Goal: Information Seeking & Learning: Learn about a topic

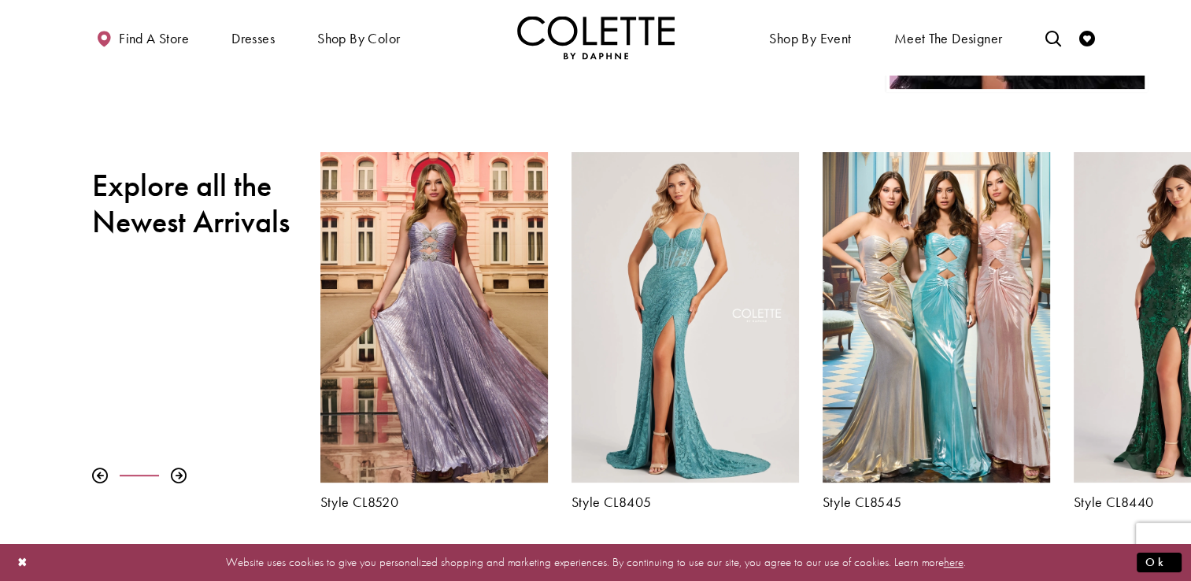
scroll to position [551, 0]
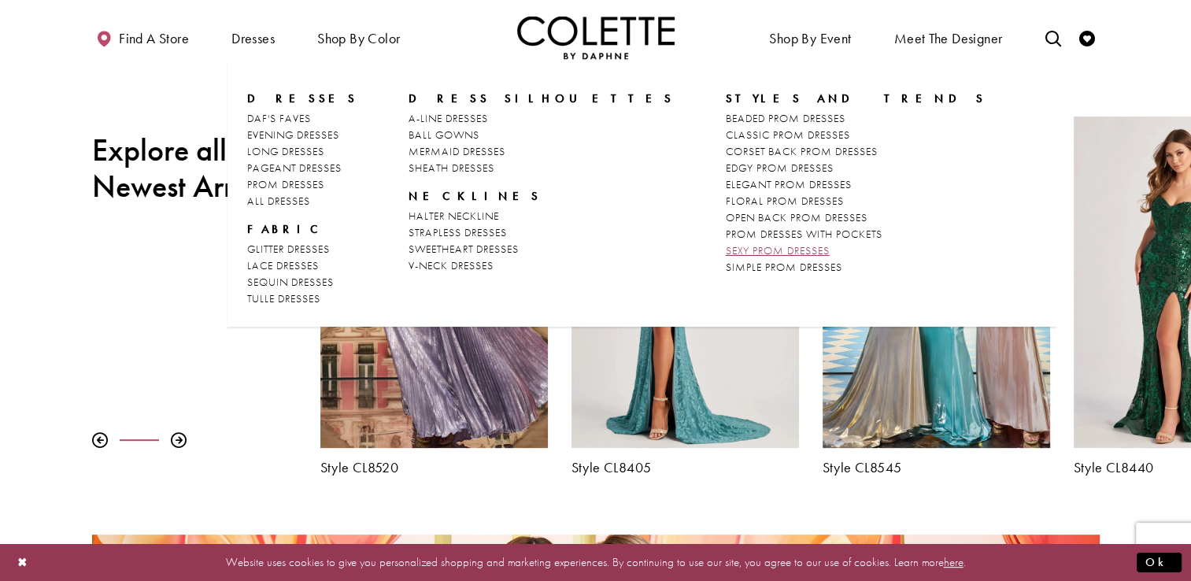
click at [726, 252] on span "SEXY PROM DRESSES" at bounding box center [778, 250] width 104 height 14
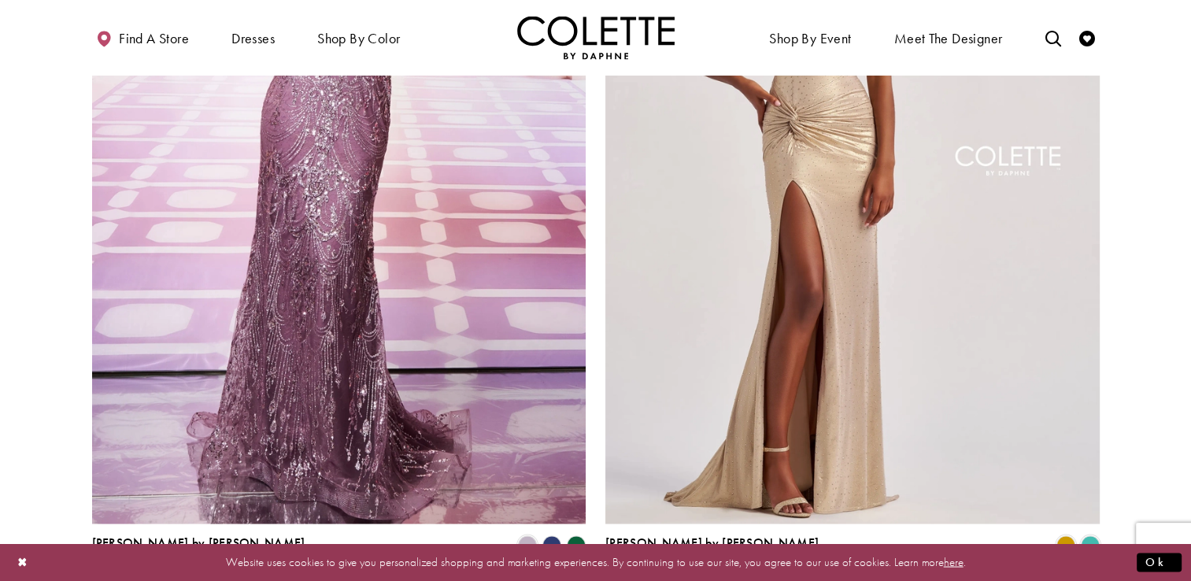
scroll to position [2834, 0]
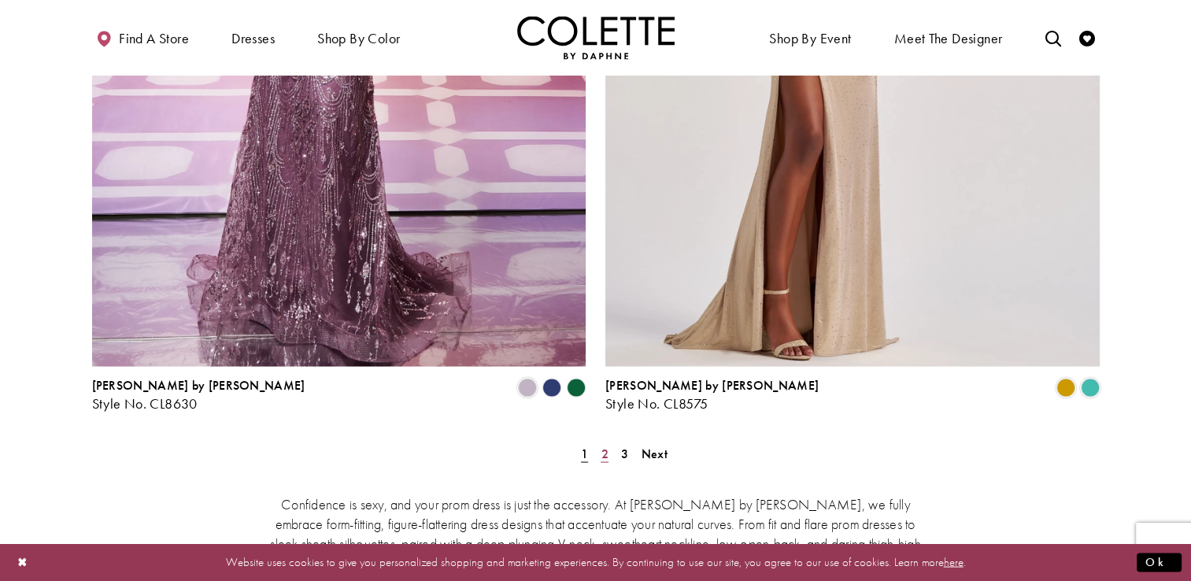
click at [604, 445] on span "2" at bounding box center [604, 453] width 7 height 17
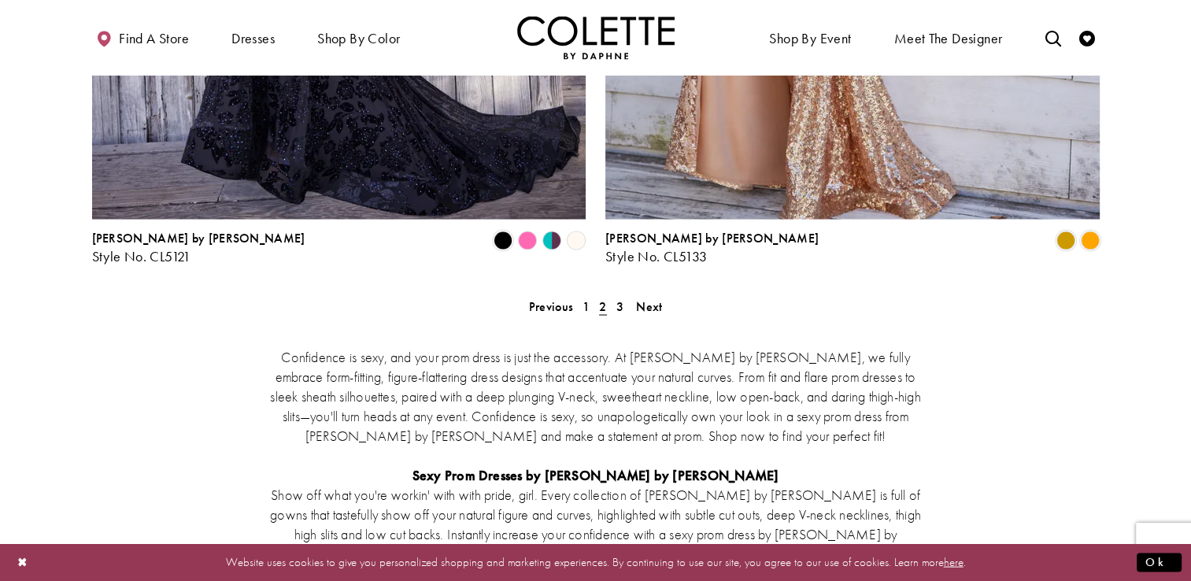
scroll to position [2998, 0]
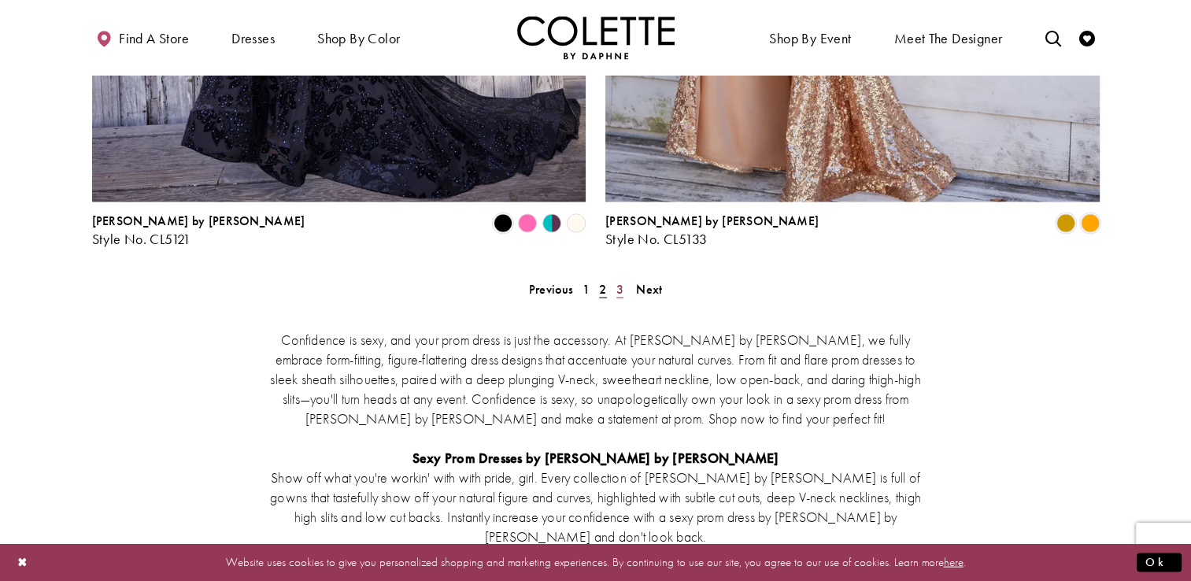
click at [617, 281] on span "3" at bounding box center [619, 289] width 7 height 17
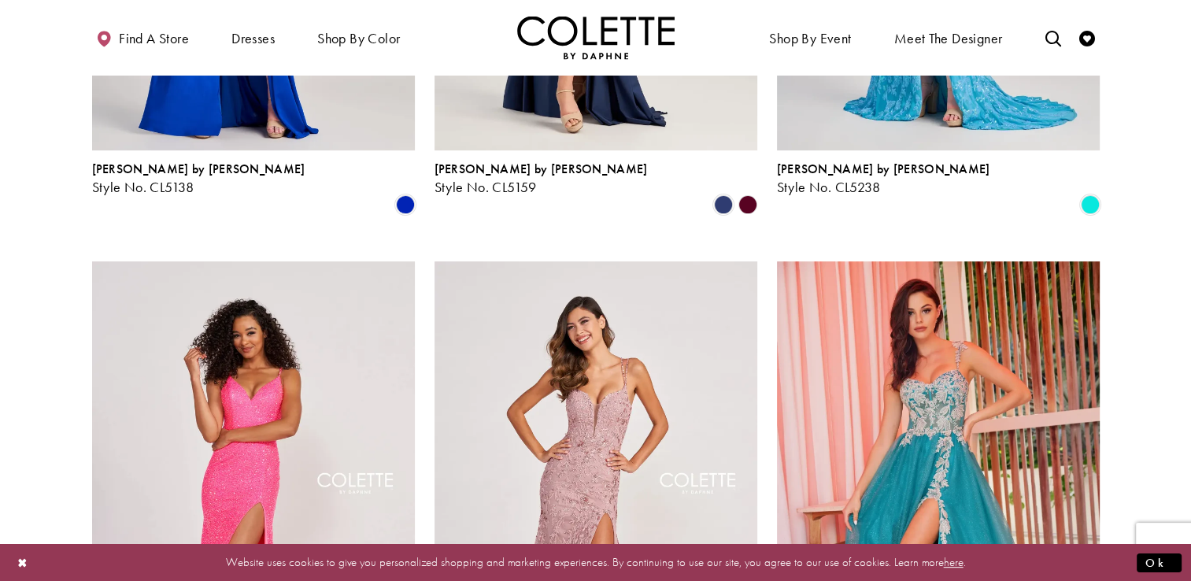
scroll to position [164, 0]
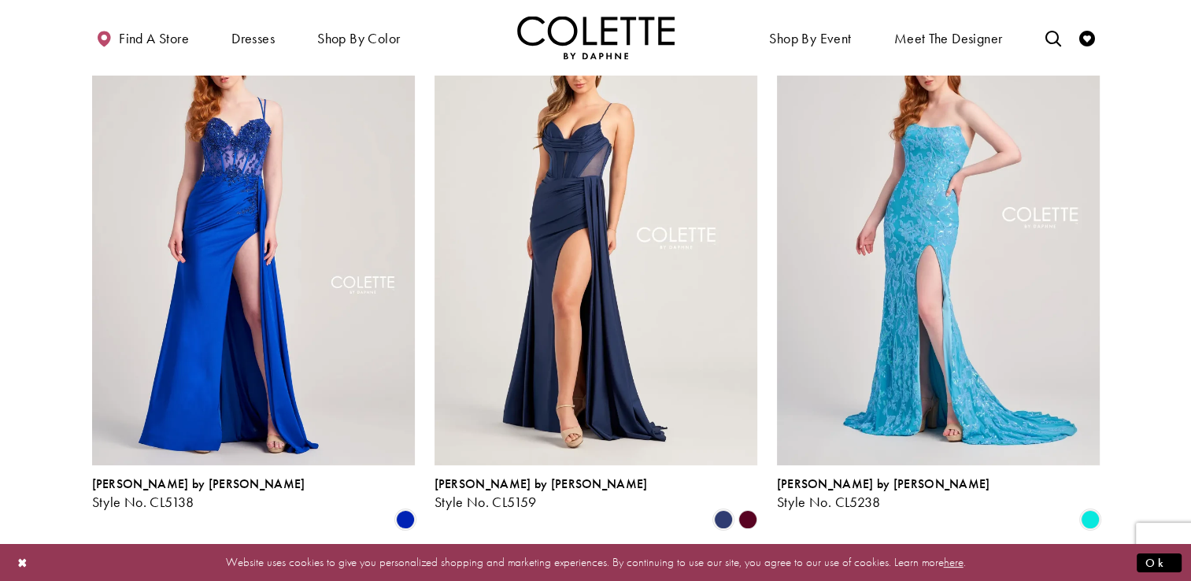
click at [745, 508] on polygon "Product List" at bounding box center [747, 520] width 24 height 24
click at [746, 508] on polygon "Product List" at bounding box center [747, 520] width 24 height 24
click at [548, 272] on img "Visit Colette by Daphne Style No. CL5159 Page" at bounding box center [596, 230] width 323 height 469
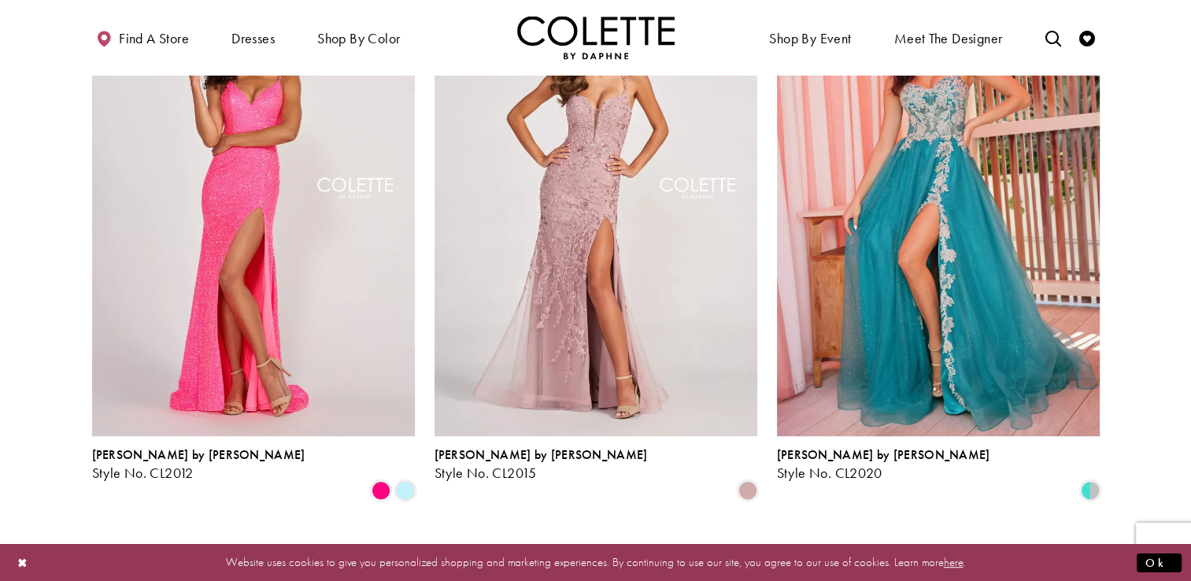
scroll to position [0, 0]
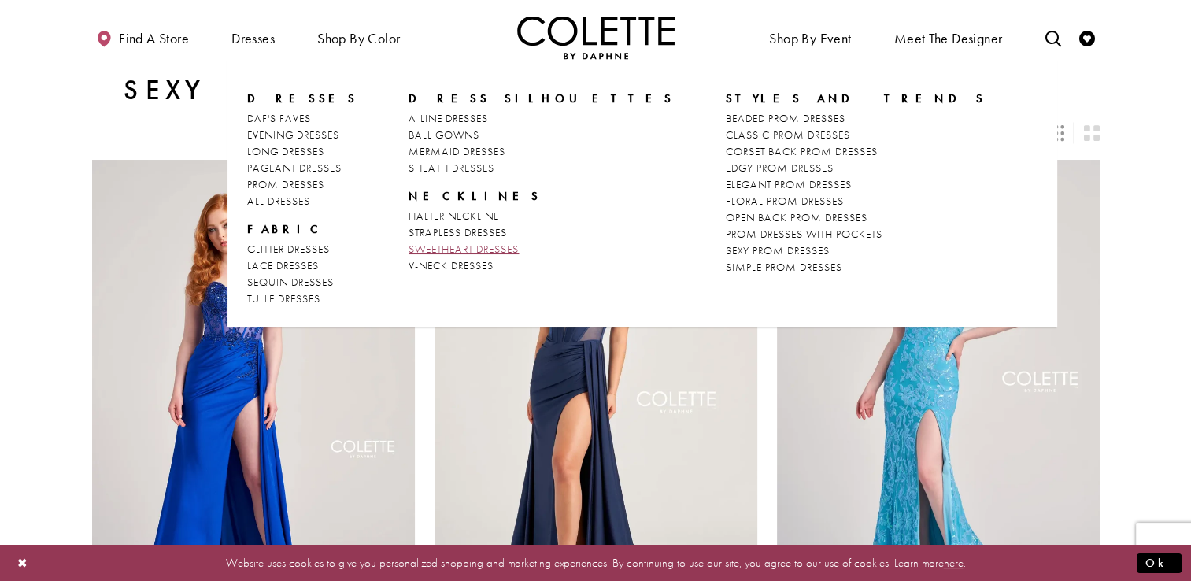
click at [440, 252] on span "SWEETHEART DRESSES" at bounding box center [464, 249] width 110 height 14
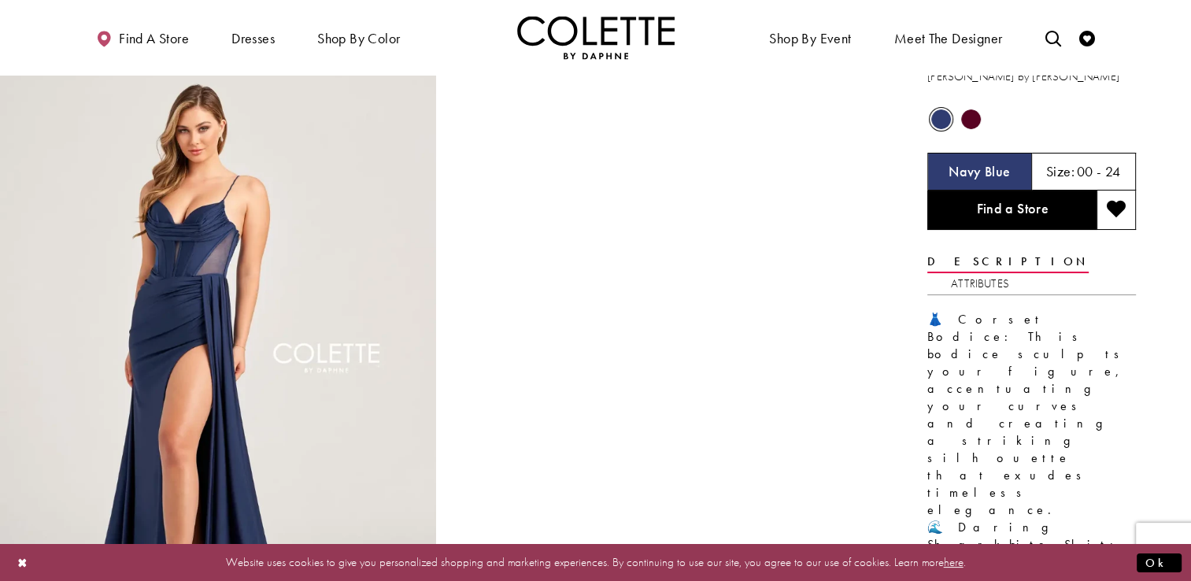
scroll to position [79, 0]
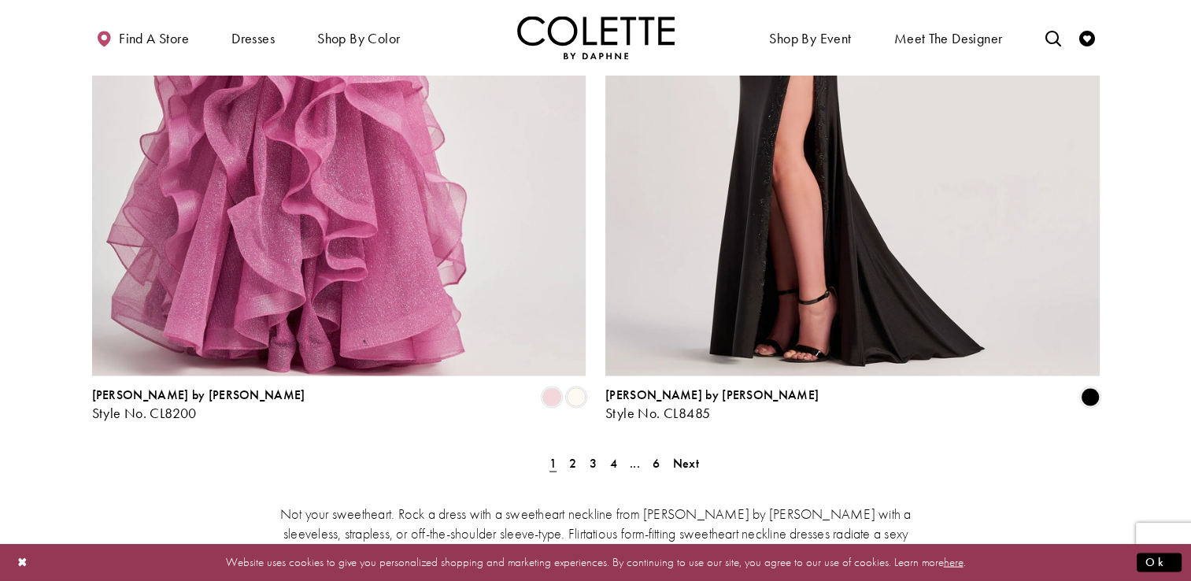
scroll to position [2991, 0]
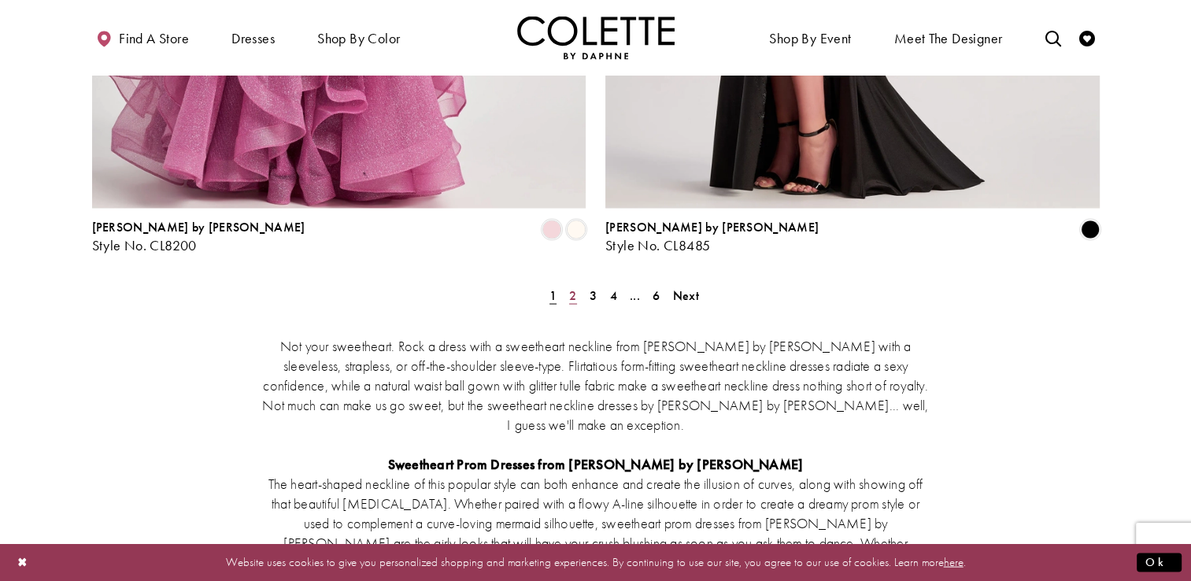
click at [572, 287] on span "2" at bounding box center [572, 295] width 7 height 17
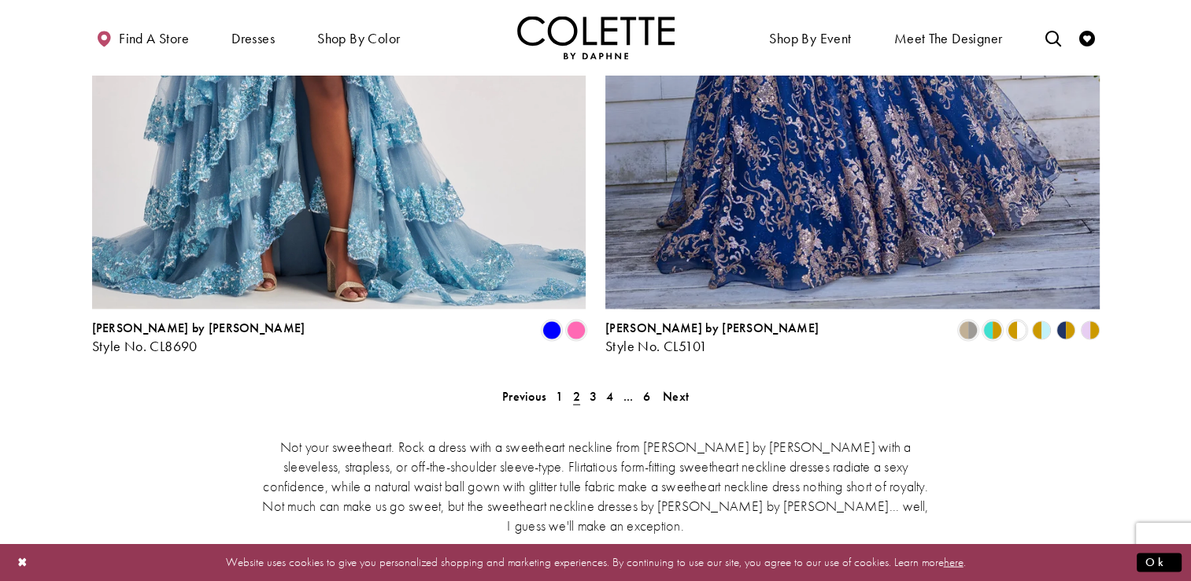
scroll to position [2919, 0]
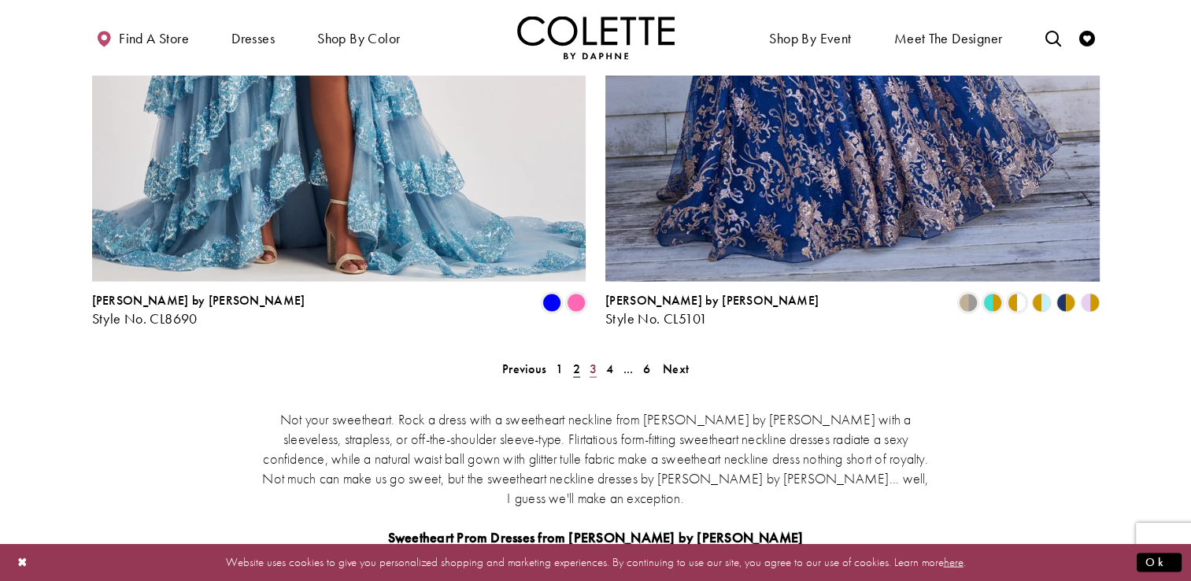
click at [598, 357] on link "3" at bounding box center [593, 368] width 17 height 23
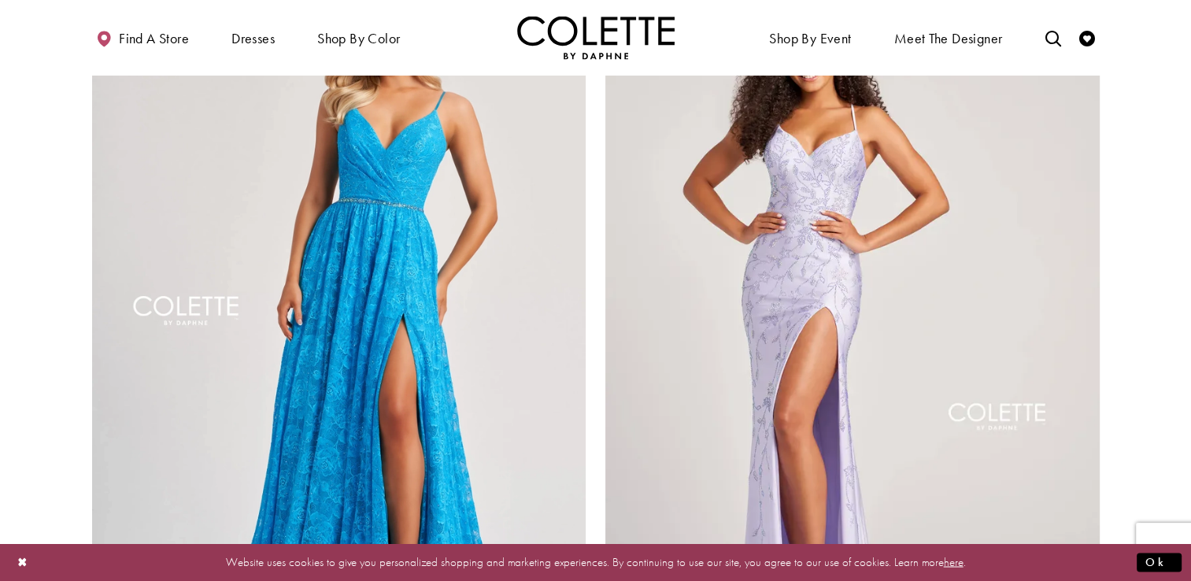
scroll to position [2840, 0]
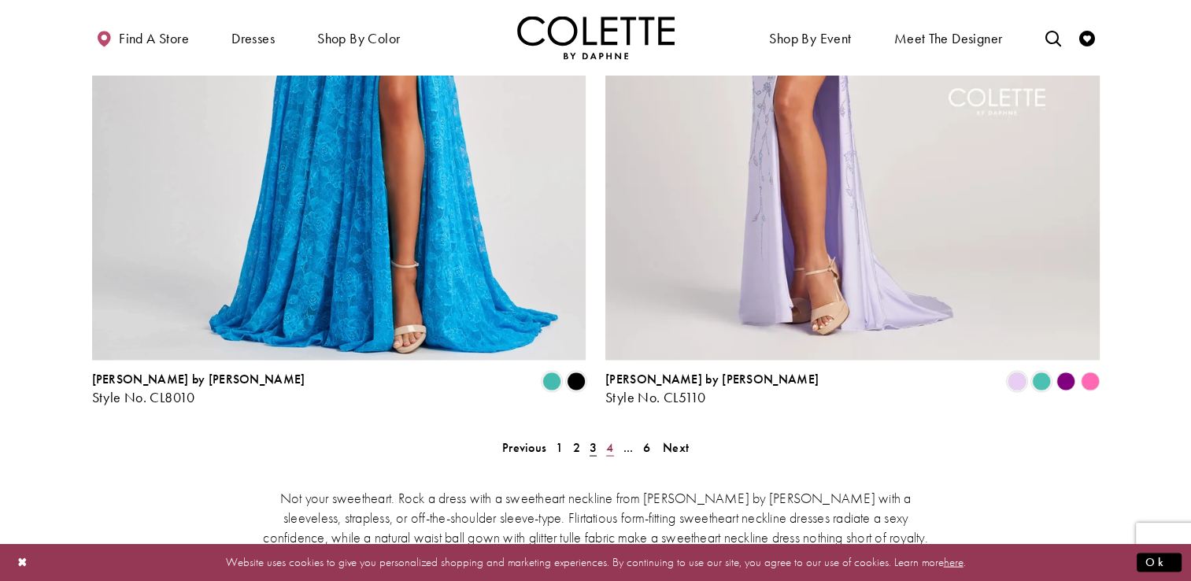
click at [606, 438] on span "4" at bounding box center [609, 446] width 7 height 17
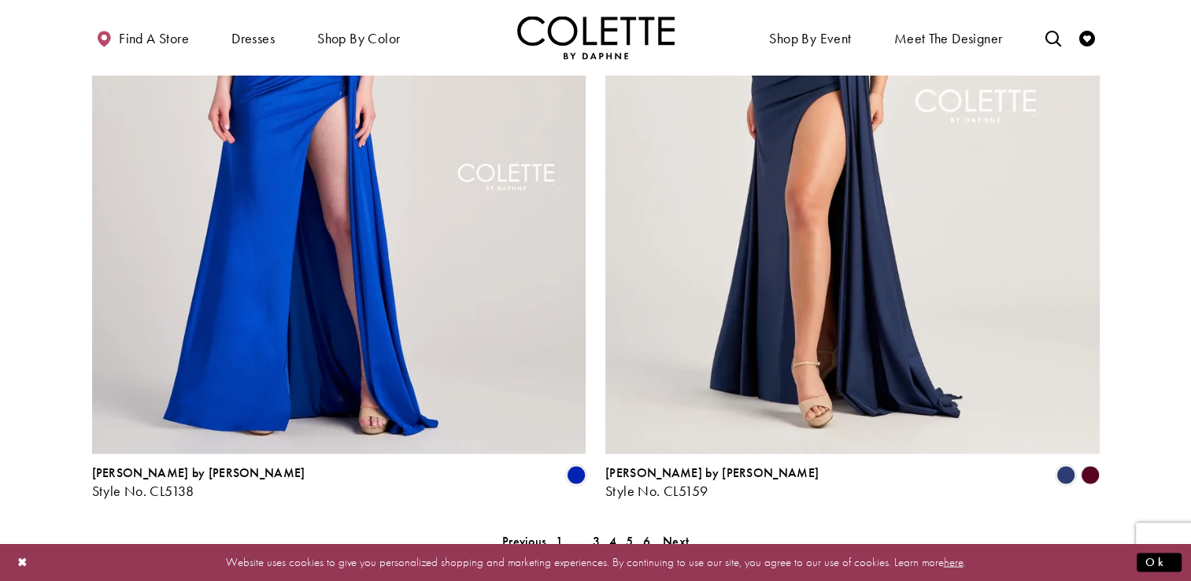
scroll to position [2840, 0]
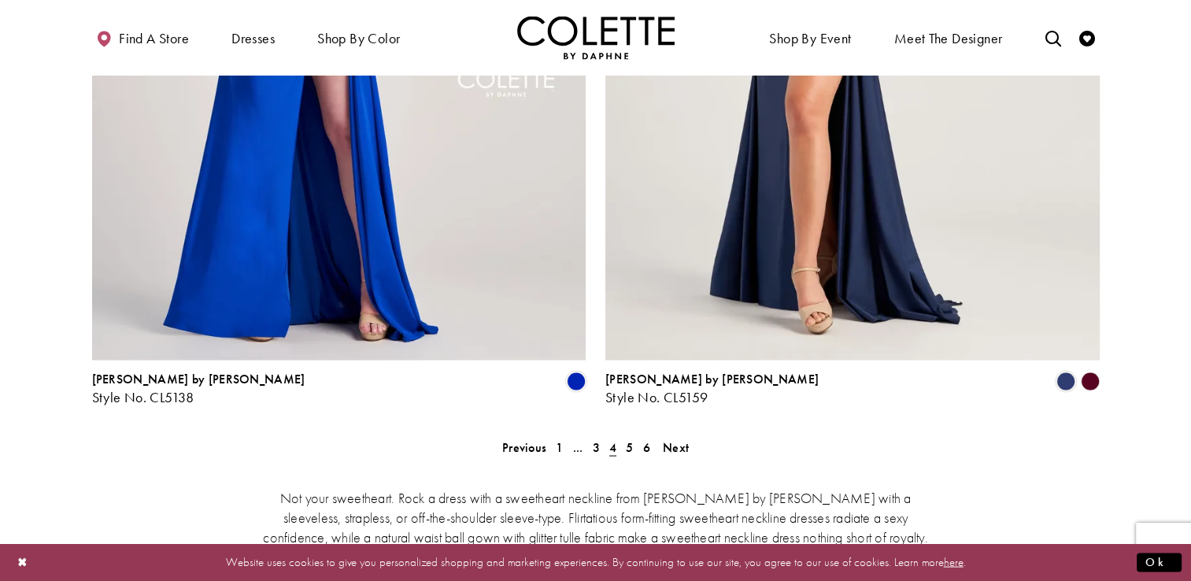
click at [1086, 369] on polygon "Product List" at bounding box center [1090, 381] width 24 height 24
drag, startPoint x: 721, startPoint y: 323, endPoint x: 596, endPoint y: 307, distance: 126.2
click at [596, 307] on div "Colette by Daphne Style No. CL5159 Skip Color List #ea99d4e690 to end Color Lis…" at bounding box center [853, 22] width 514 height 811
copy div "Colette by Daphne Style No. CL5159"
click at [633, 435] on link "5" at bounding box center [629, 446] width 17 height 23
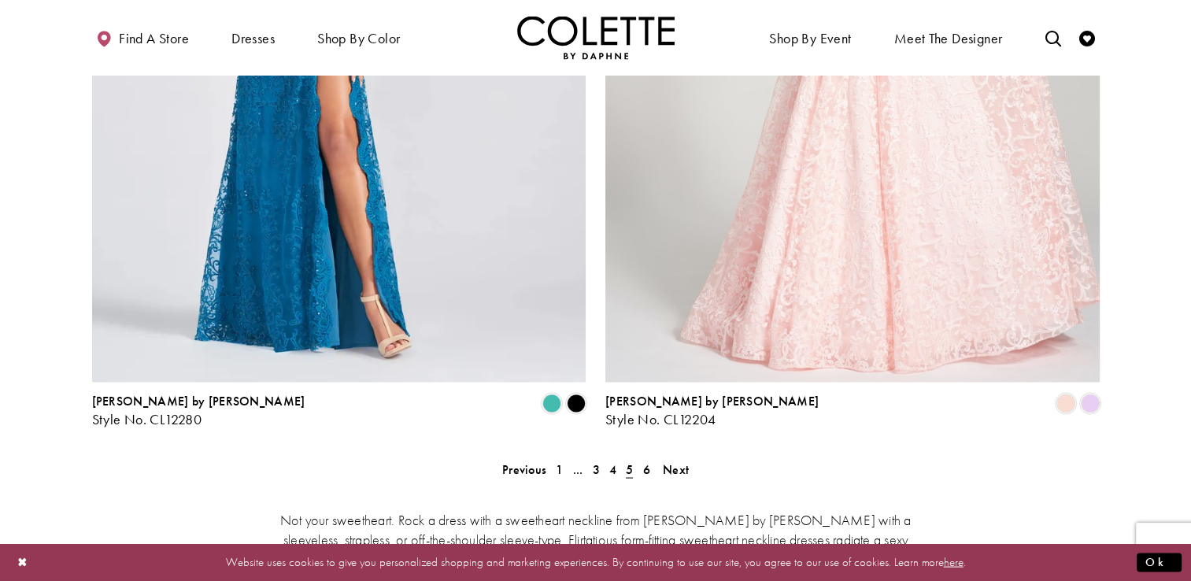
scroll to position [2919, 0]
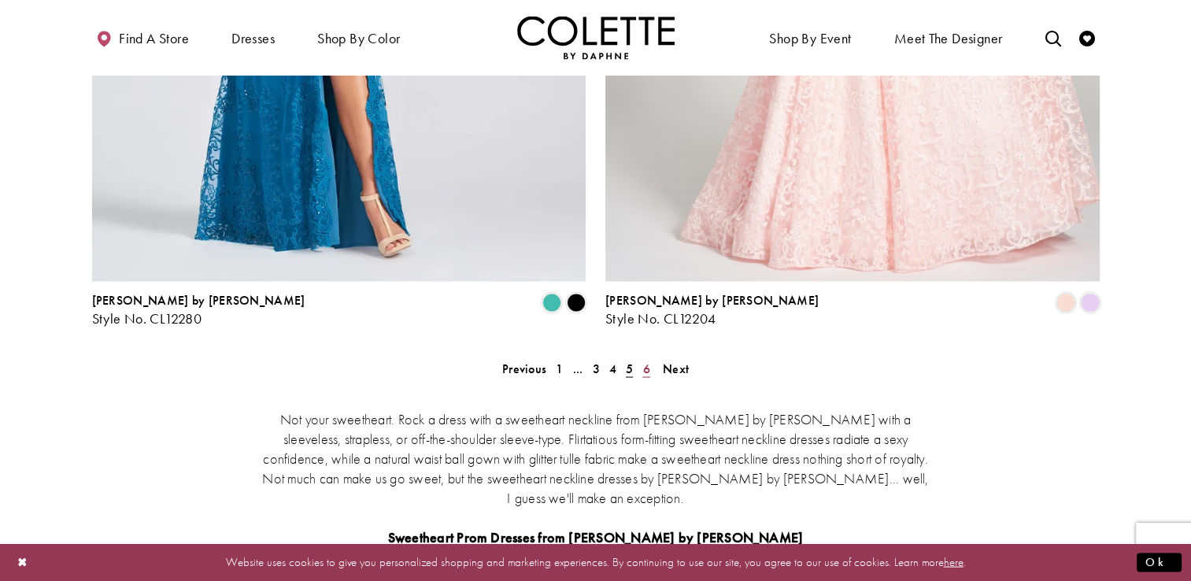
click at [642, 360] on span "6" at bounding box center [645, 368] width 7 height 17
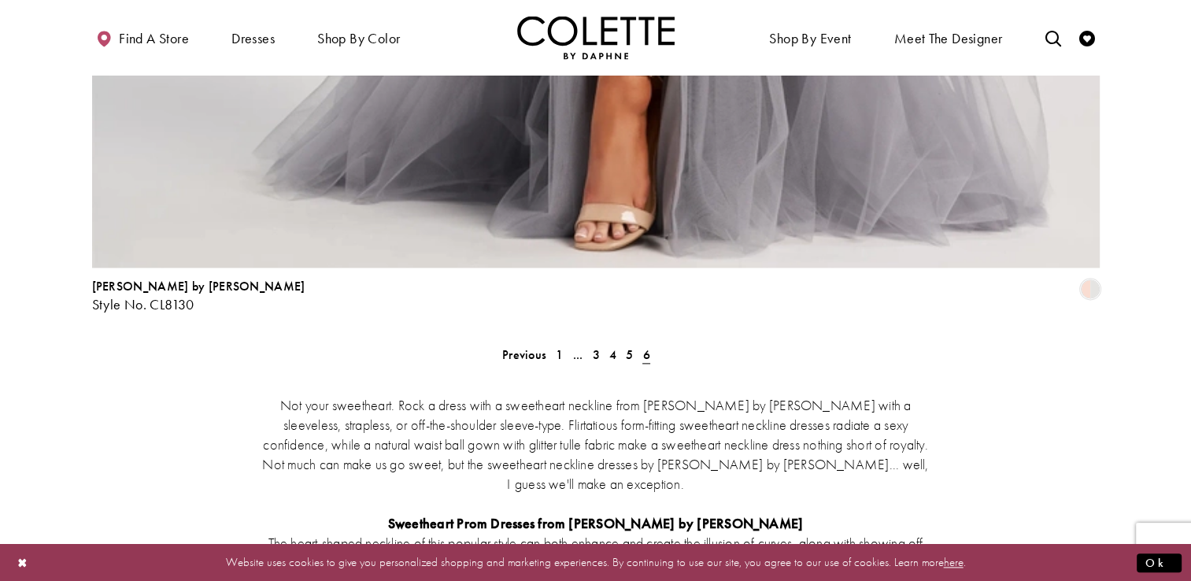
scroll to position [2132, 0]
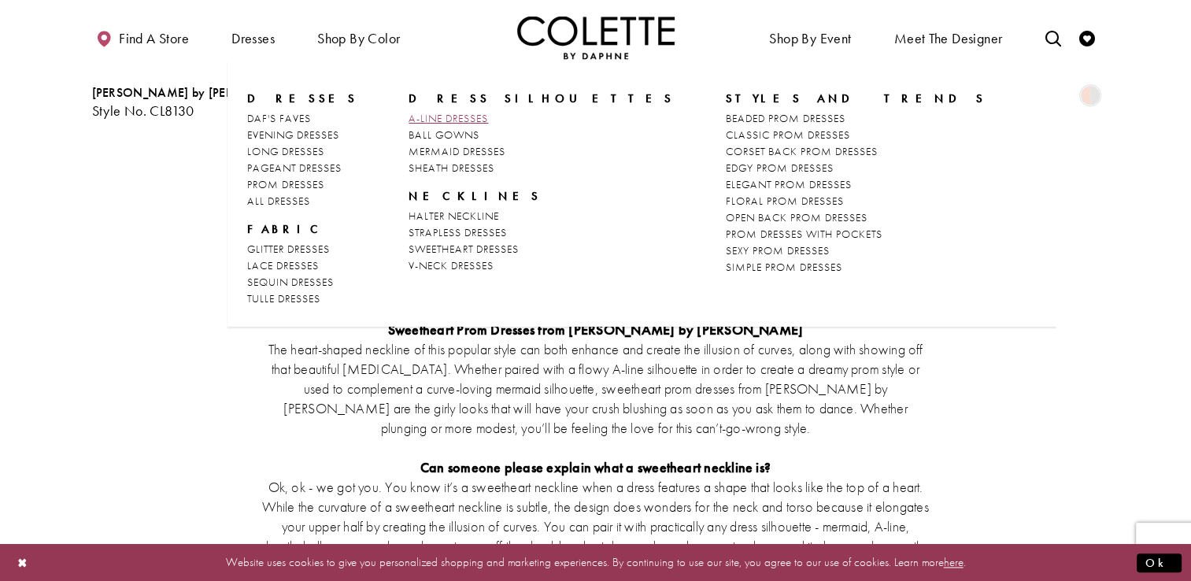
click at [427, 118] on span "A-LINE DRESSES" at bounding box center [449, 118] width 80 height 14
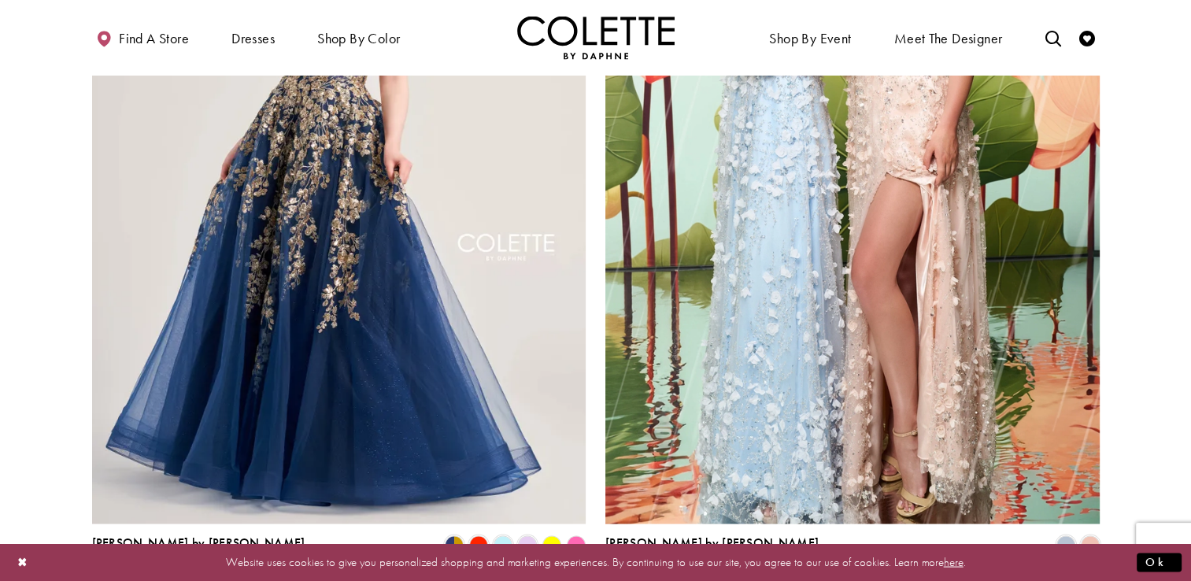
scroll to position [3070, 0]
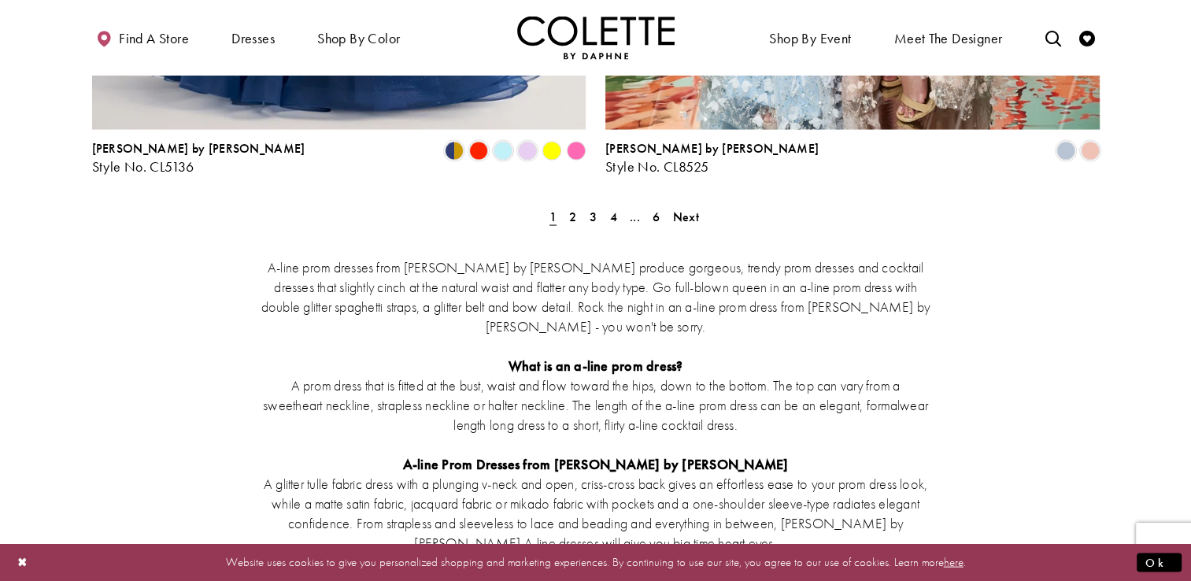
drag, startPoint x: 1190, startPoint y: 475, endPoint x: 1189, endPoint y: 458, distance: 16.6
click at [1189, 458] on section "A-line prom dresses from [PERSON_NAME] by [PERSON_NAME] produce gorgeous, trend…" at bounding box center [595, 424] width 1191 height 400
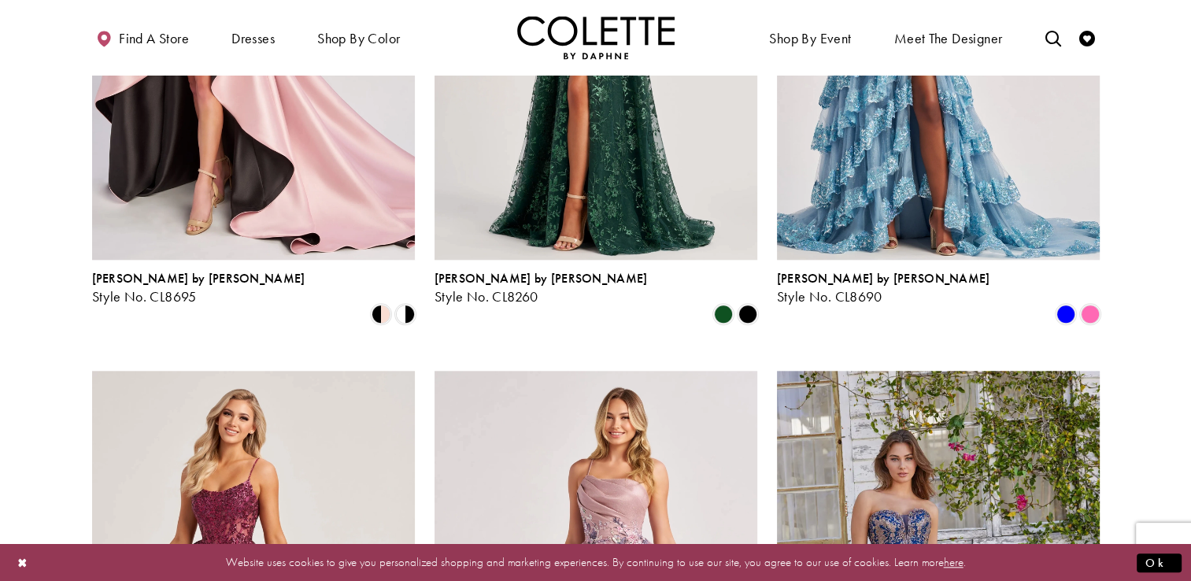
scroll to position [0, 0]
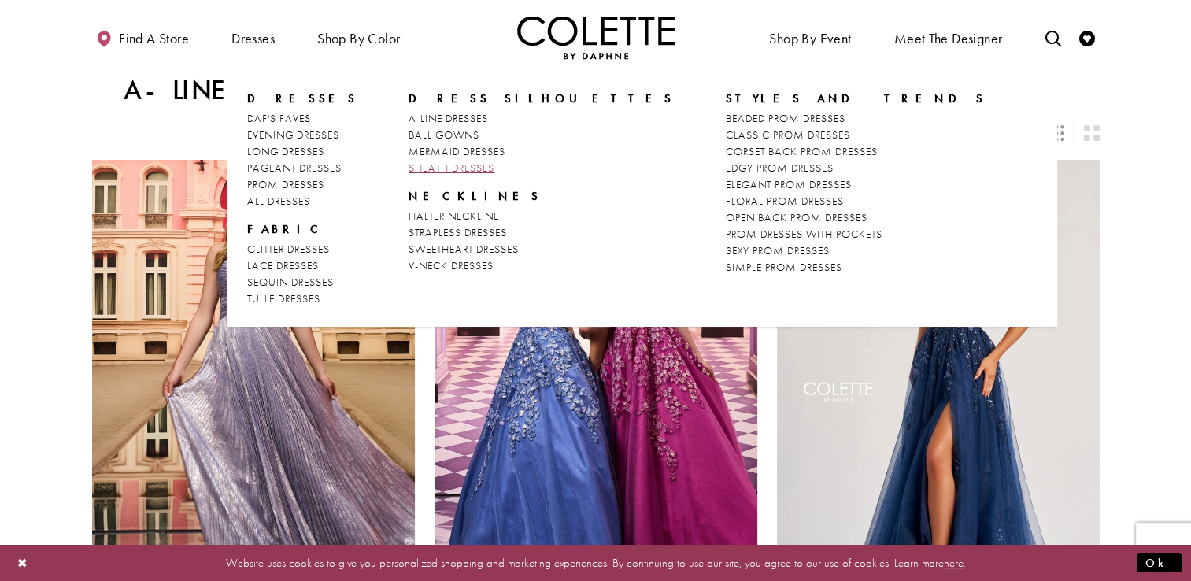
click at [456, 170] on span "SHEATH DRESSES" at bounding box center [452, 168] width 86 height 14
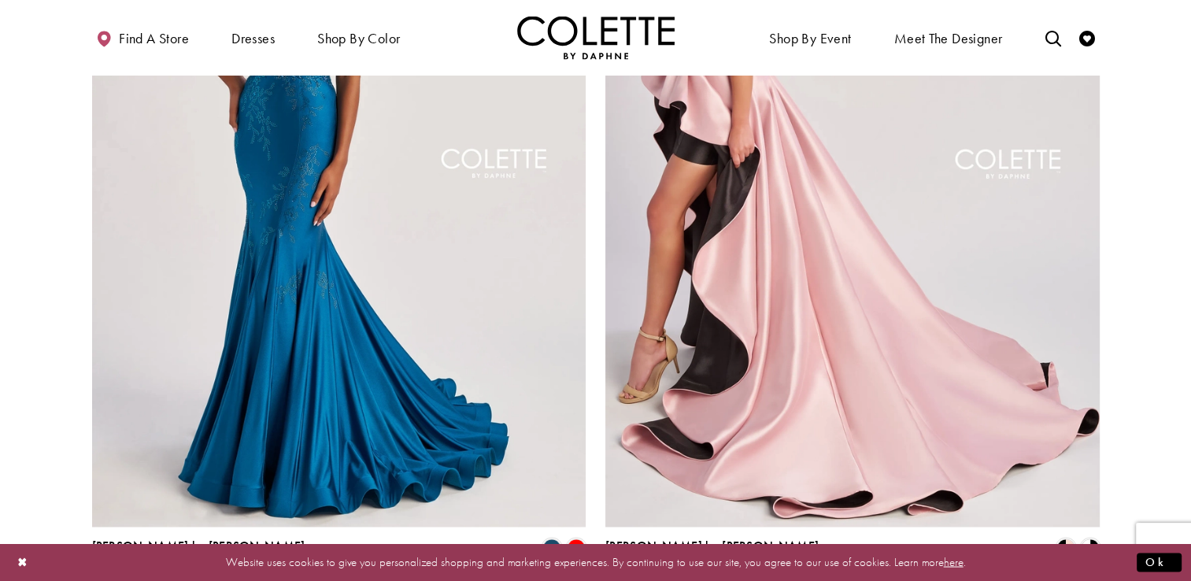
scroll to position [2834, 0]
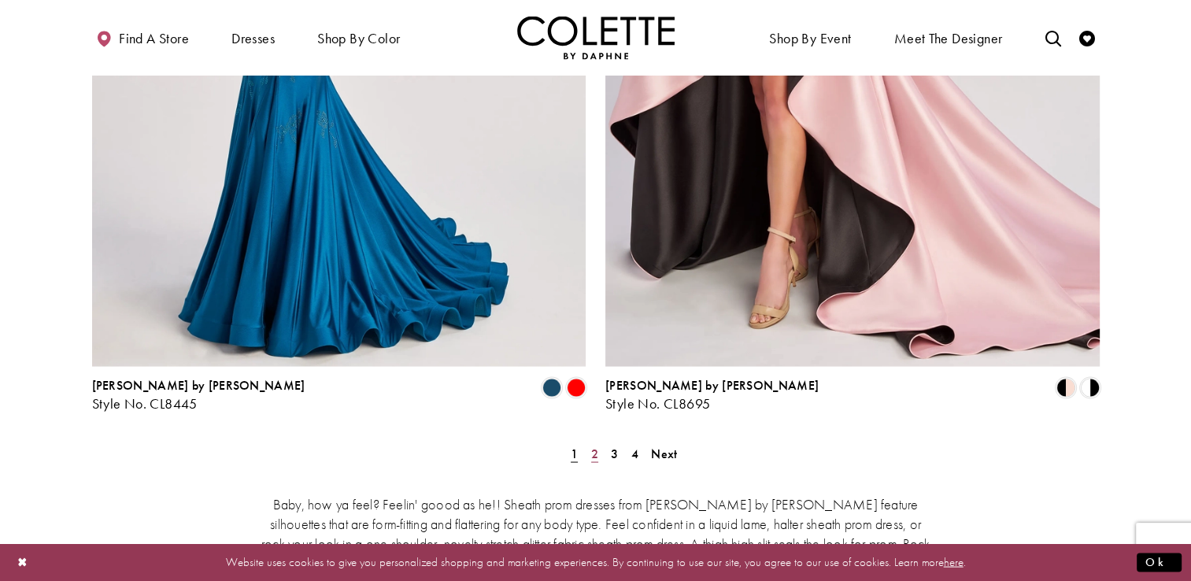
click at [594, 445] on span "2" at bounding box center [594, 453] width 7 height 17
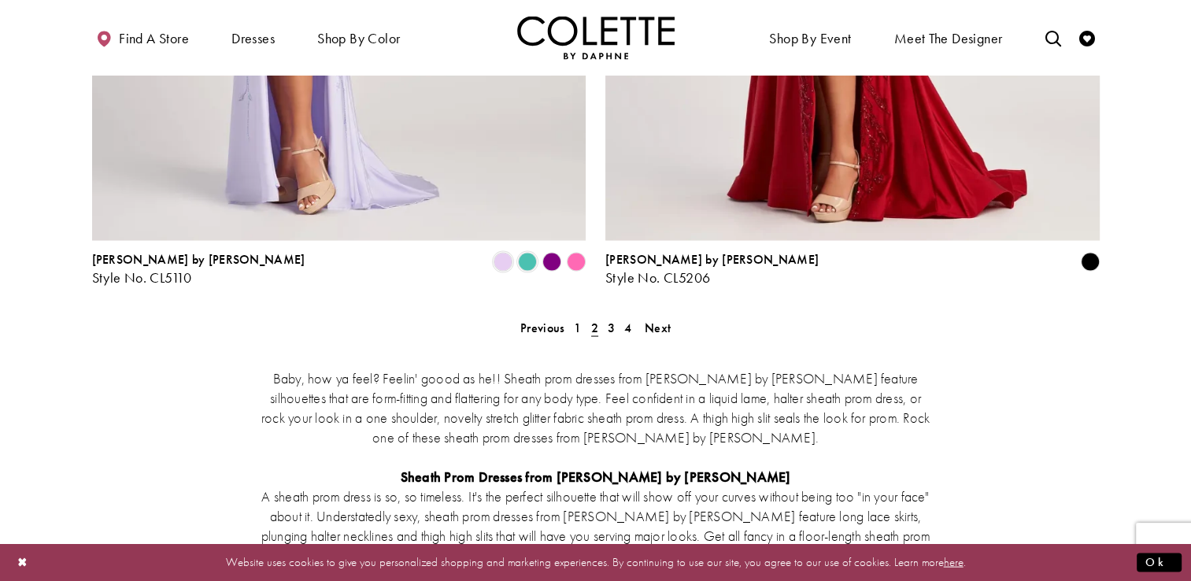
scroll to position [2998, 0]
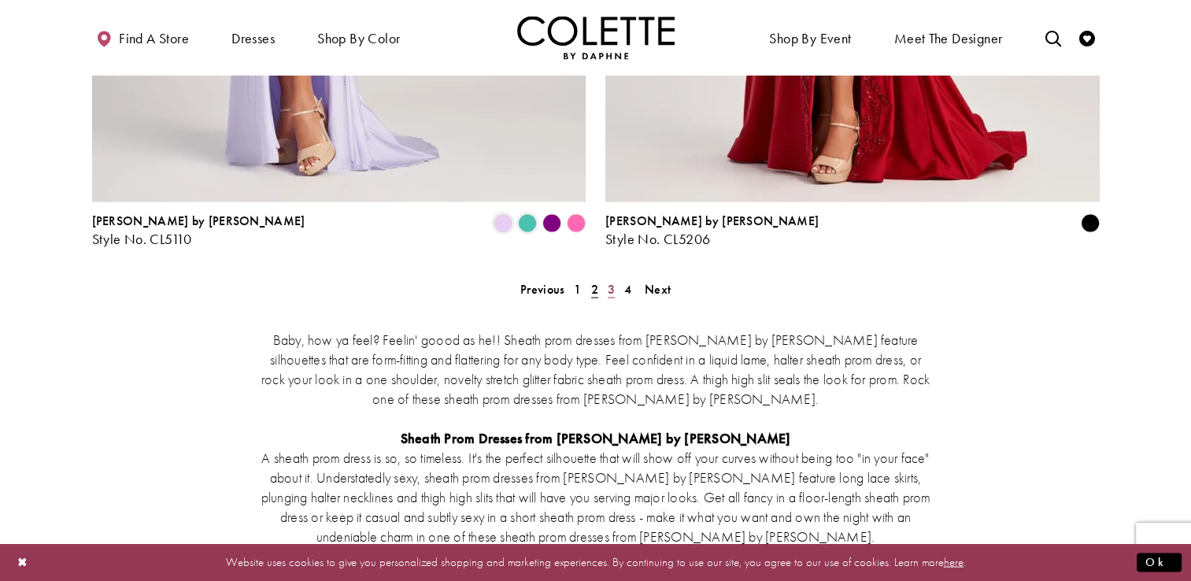
click at [616, 278] on link "3" at bounding box center [611, 289] width 17 height 23
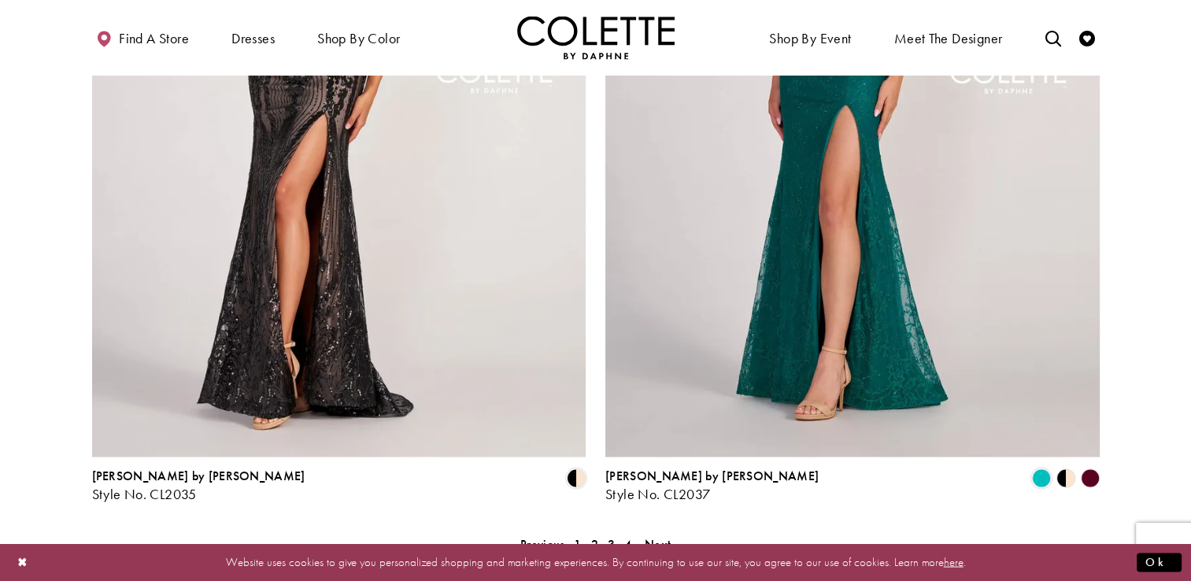
scroll to position [2919, 0]
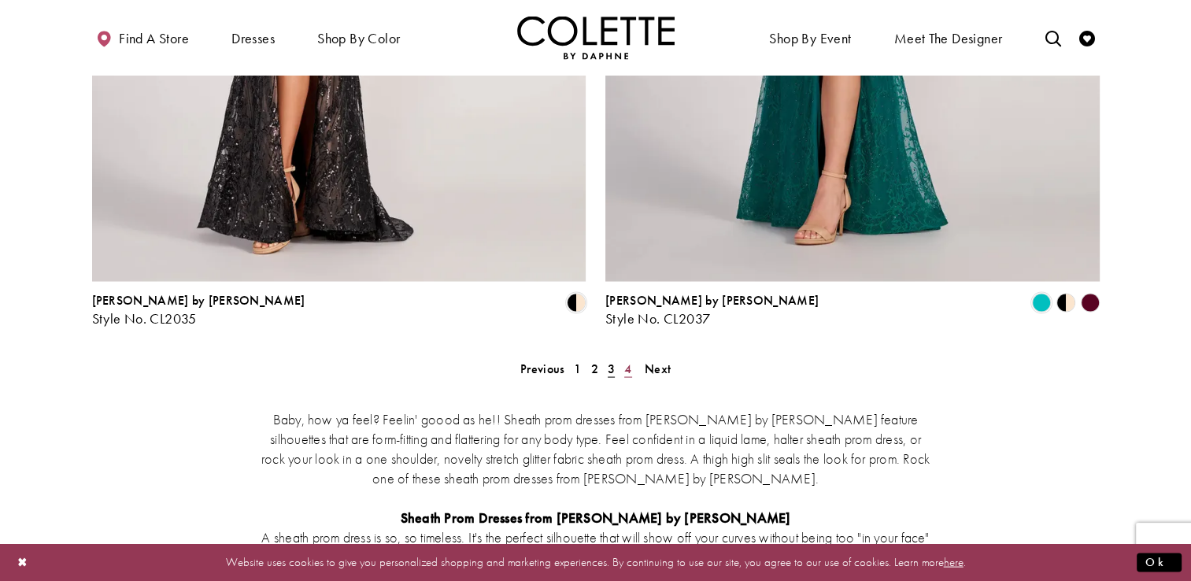
click at [630, 360] on span "4" at bounding box center [627, 368] width 7 height 17
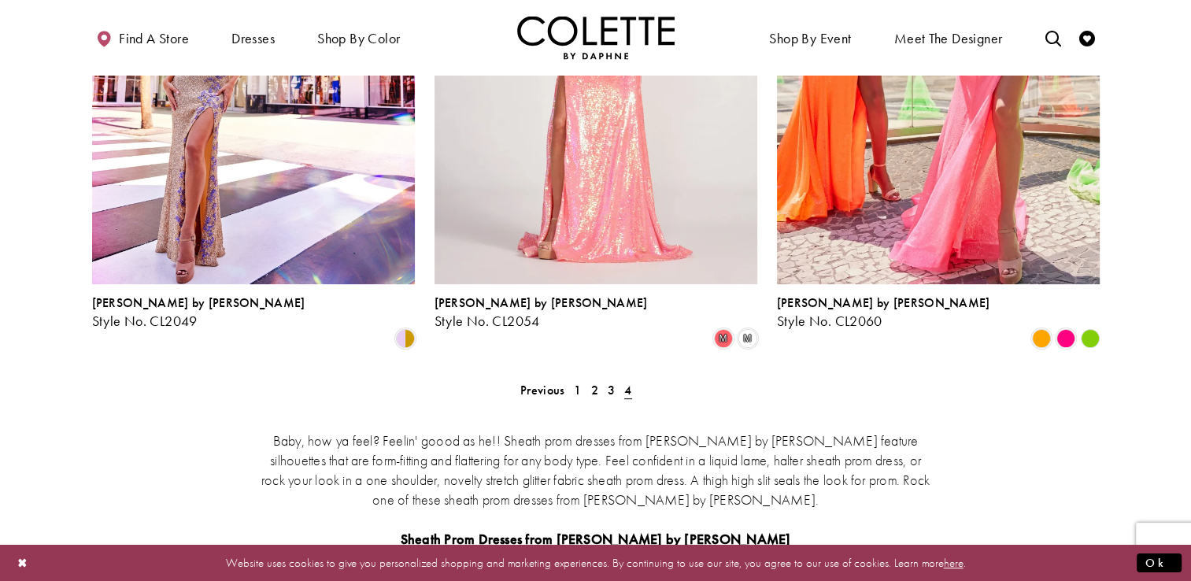
scroll to position [394, 0]
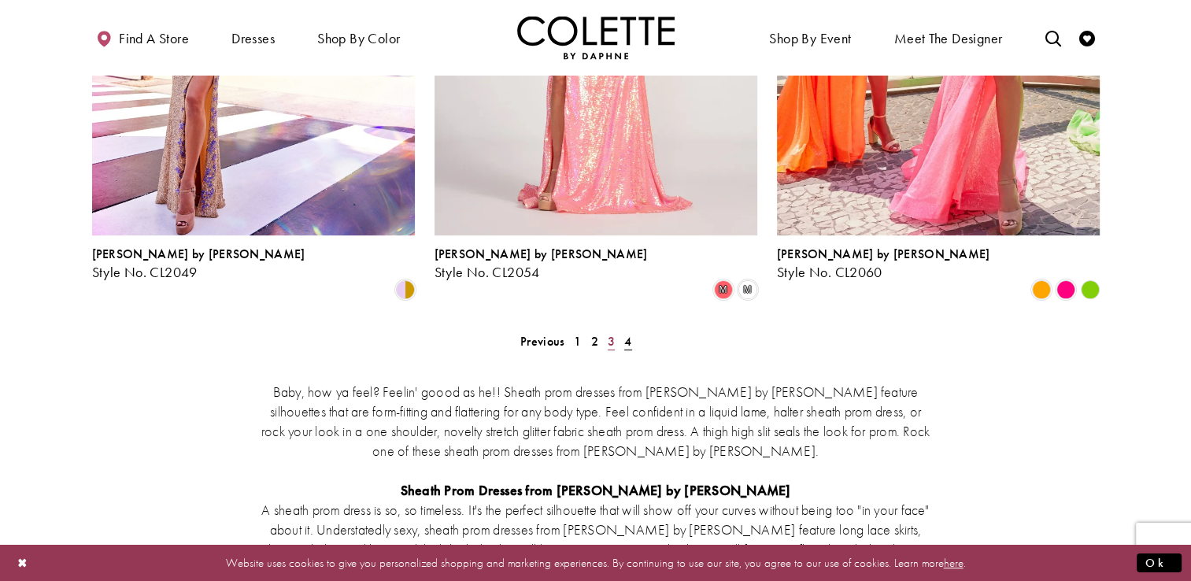
click at [608, 333] on span "3" at bounding box center [611, 341] width 7 height 17
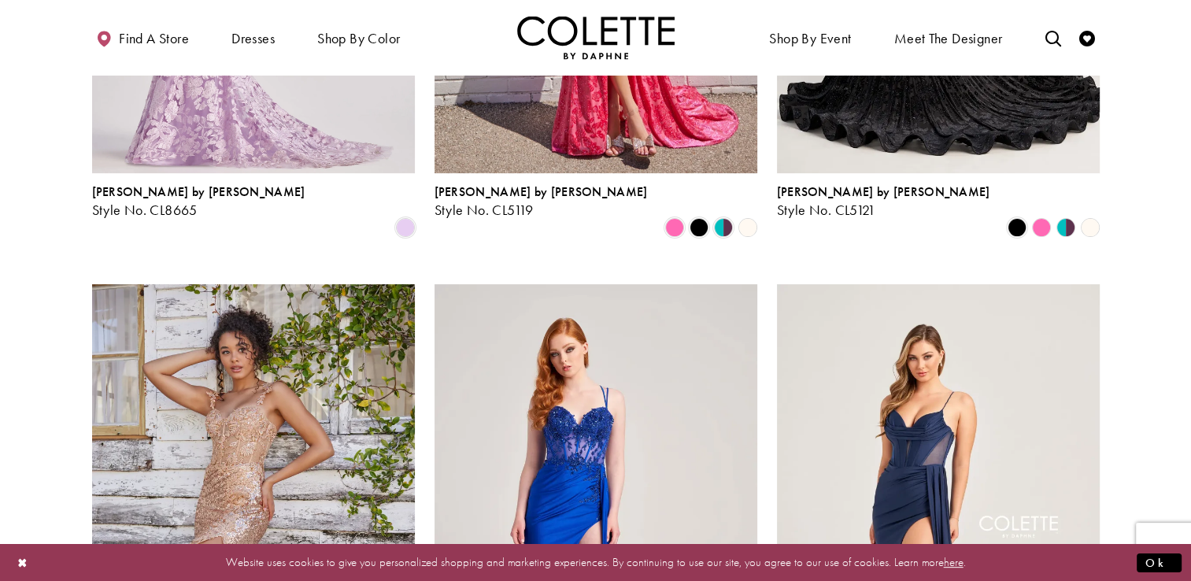
scroll to position [715, 0]
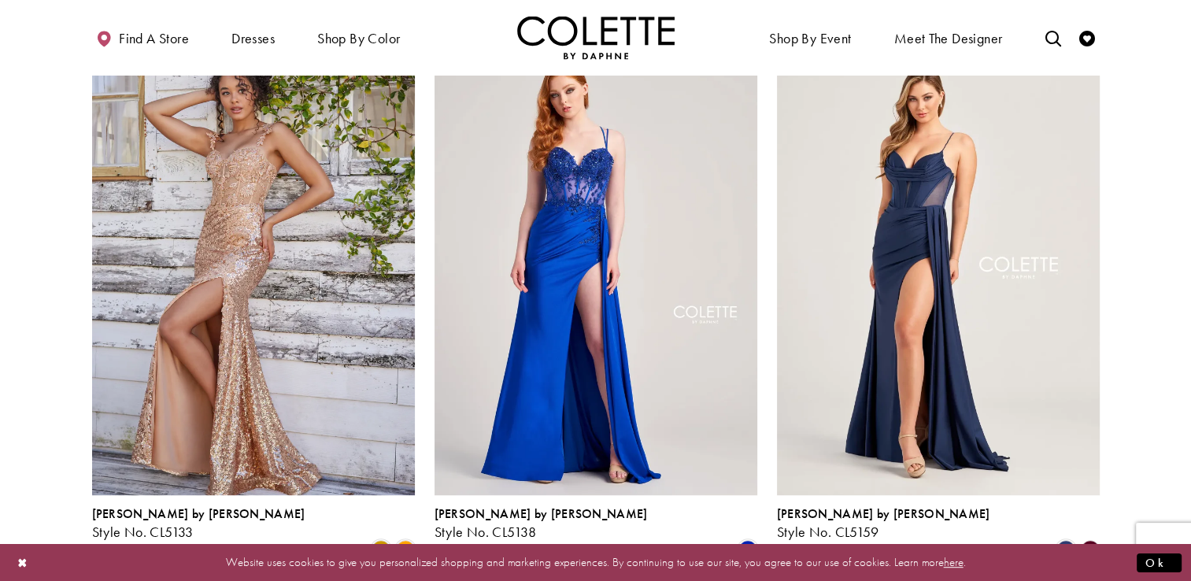
click at [964, 305] on img "Visit Colette by Daphne Style No. CL5159 Page" at bounding box center [938, 259] width 323 height 469
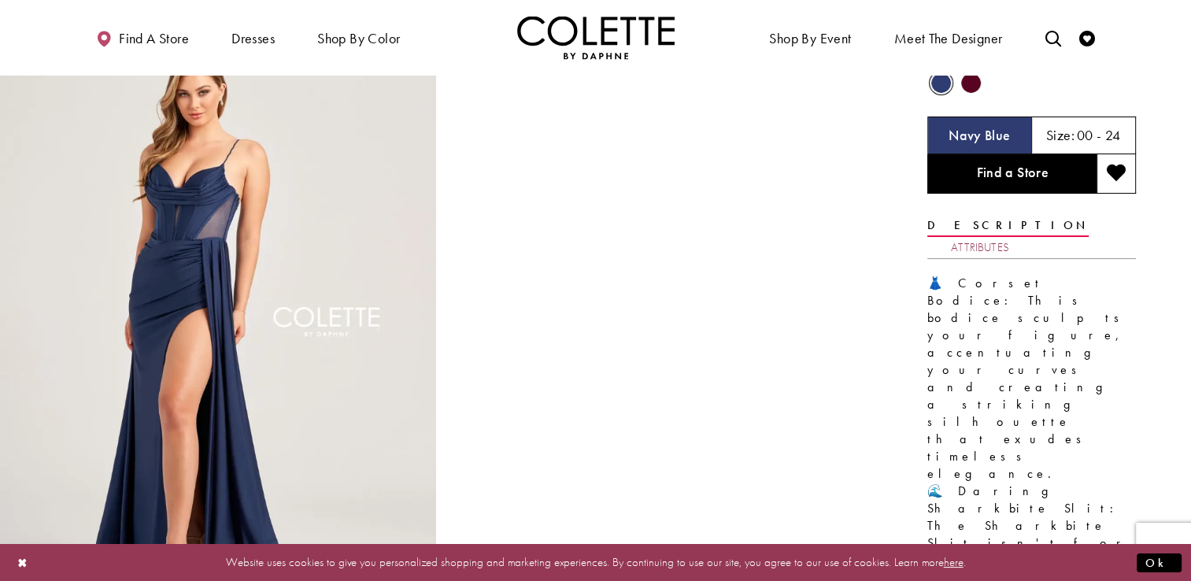
scroll to position [79, 0]
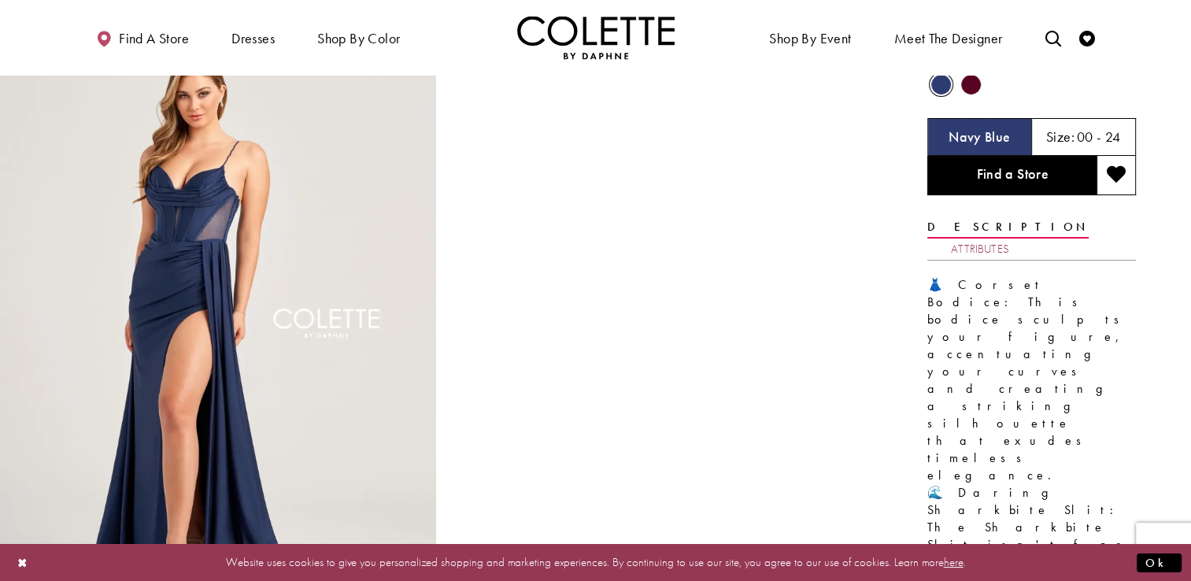
click at [1009, 238] on link "Attributes" at bounding box center [980, 249] width 58 height 23
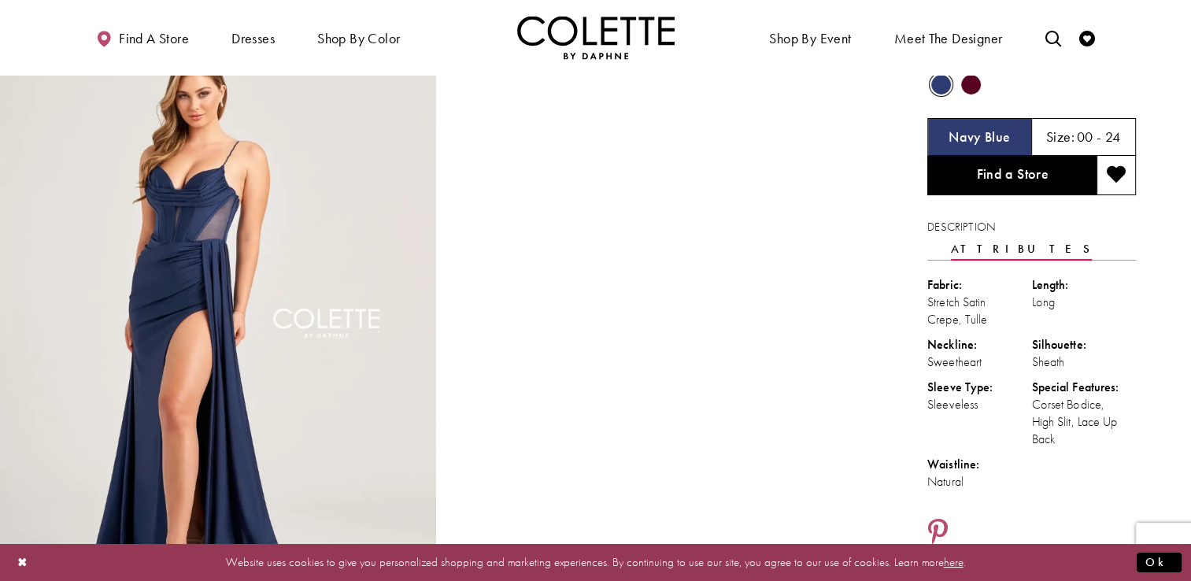
click at [974, 86] on span "Product color controls state depends on size chosen" at bounding box center [971, 85] width 20 height 20
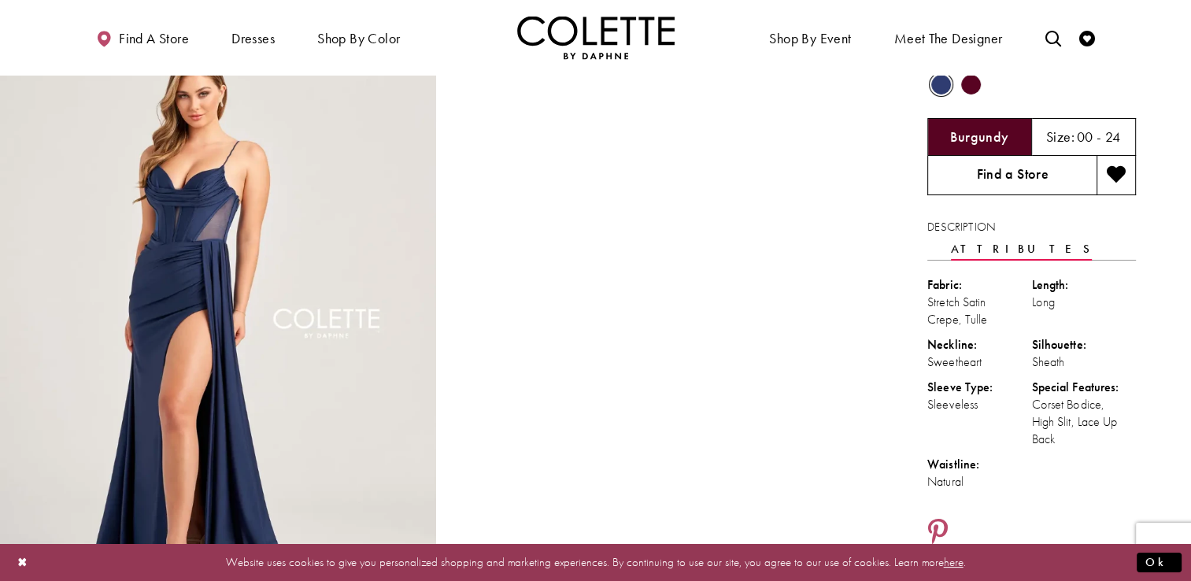
click at [984, 176] on link "Find a Store" at bounding box center [1011, 175] width 169 height 39
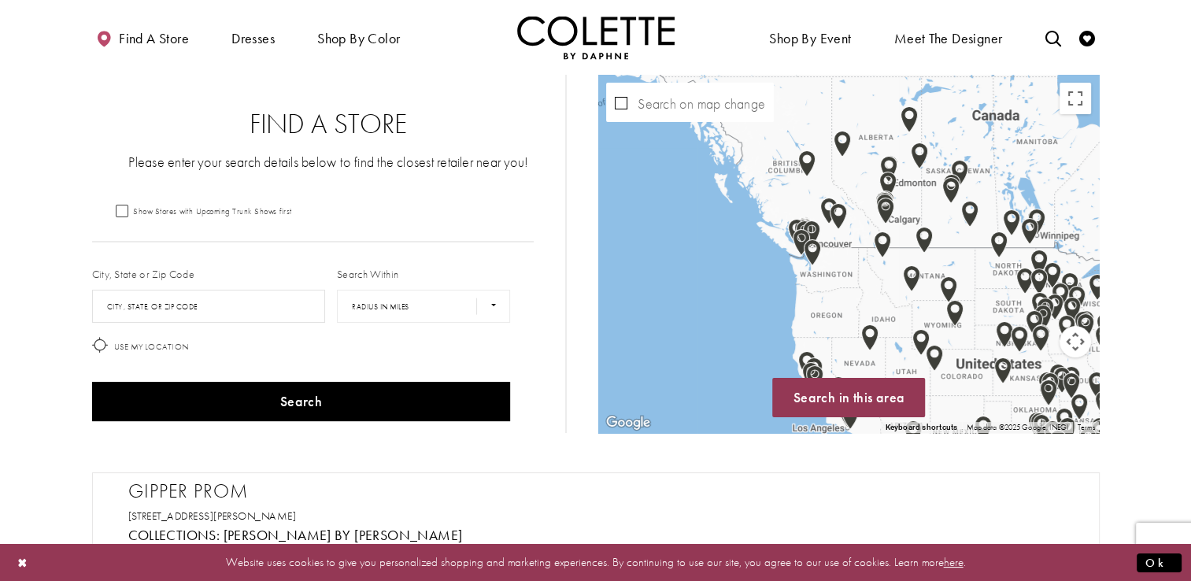
drag, startPoint x: 738, startPoint y: 326, endPoint x: 844, endPoint y: 351, distance: 108.5
click at [844, 351] on div "Map with store locations" at bounding box center [848, 254] width 501 height 358
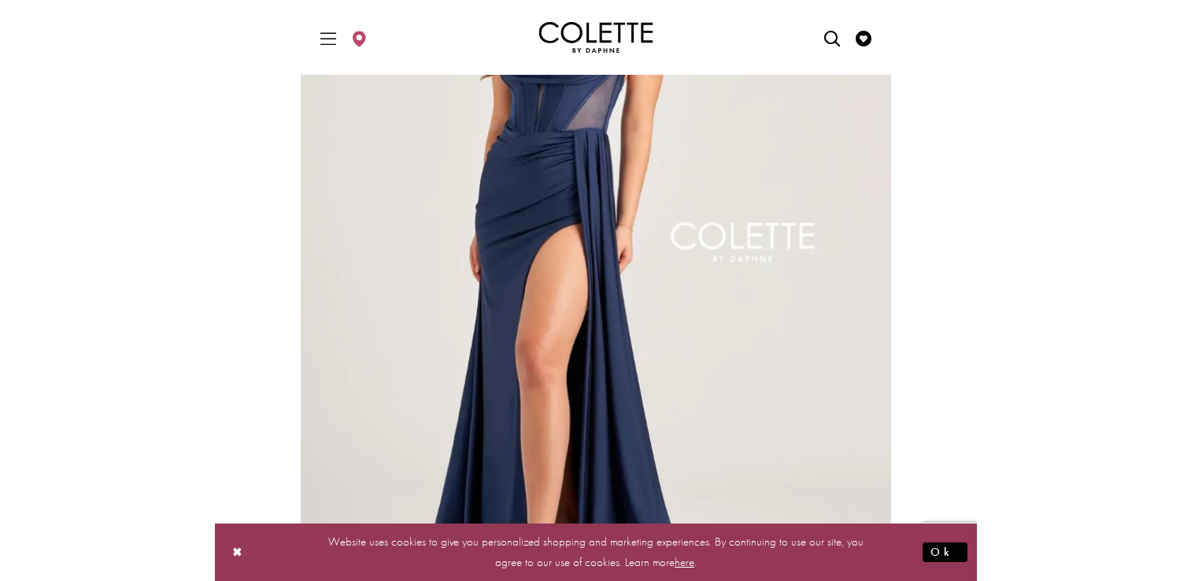
scroll to position [394, 0]
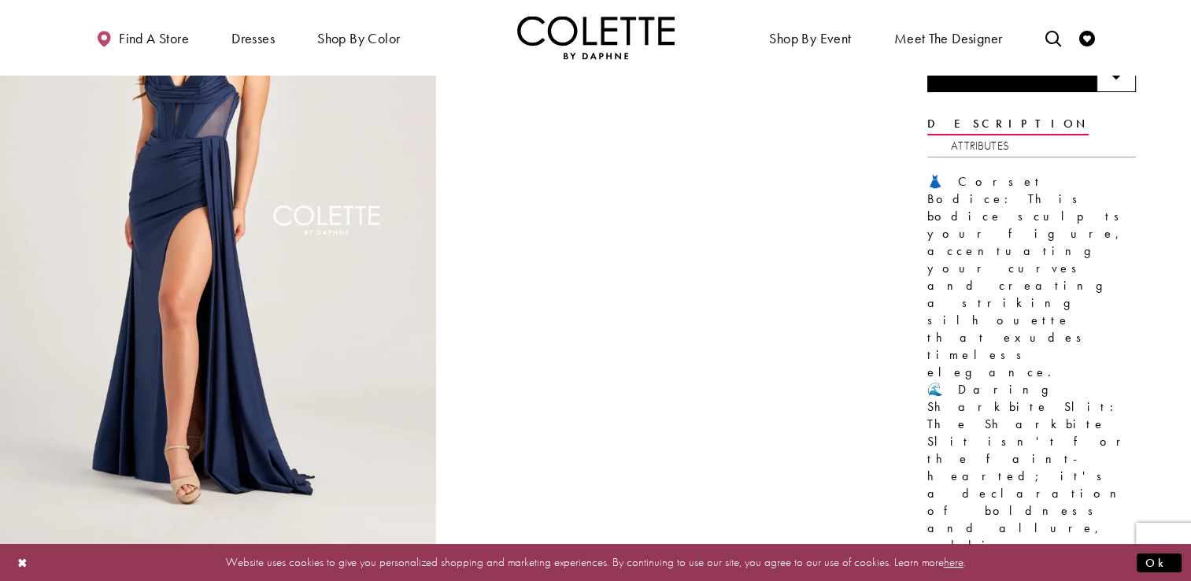
scroll to position [0, 0]
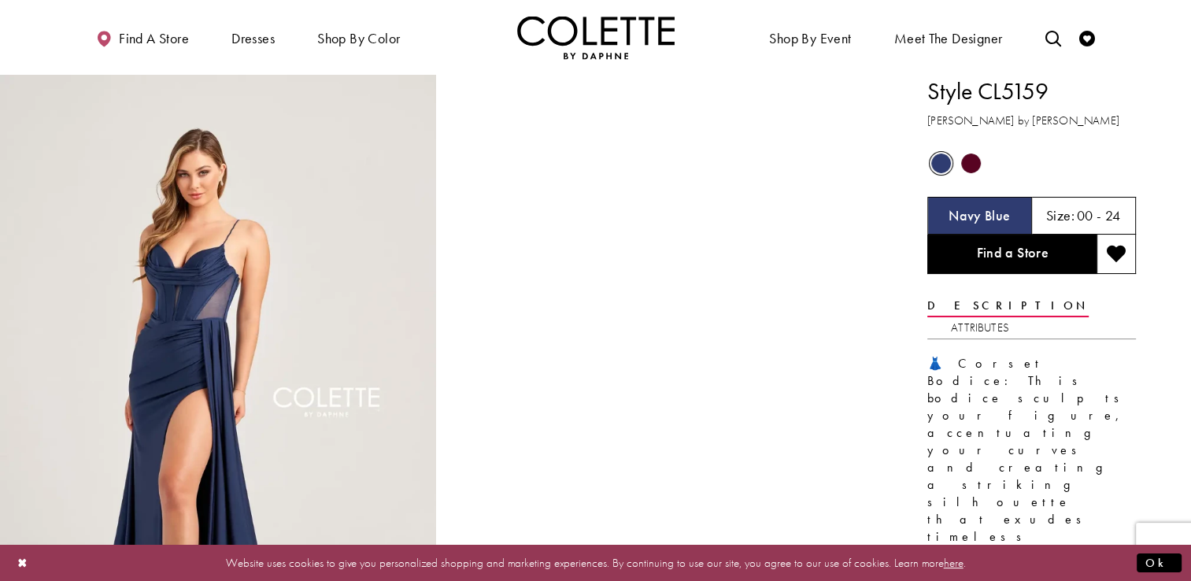
drag, startPoint x: 1071, startPoint y: 94, endPoint x: 893, endPoint y: 105, distance: 179.0
copy h1 "Style CL5159"
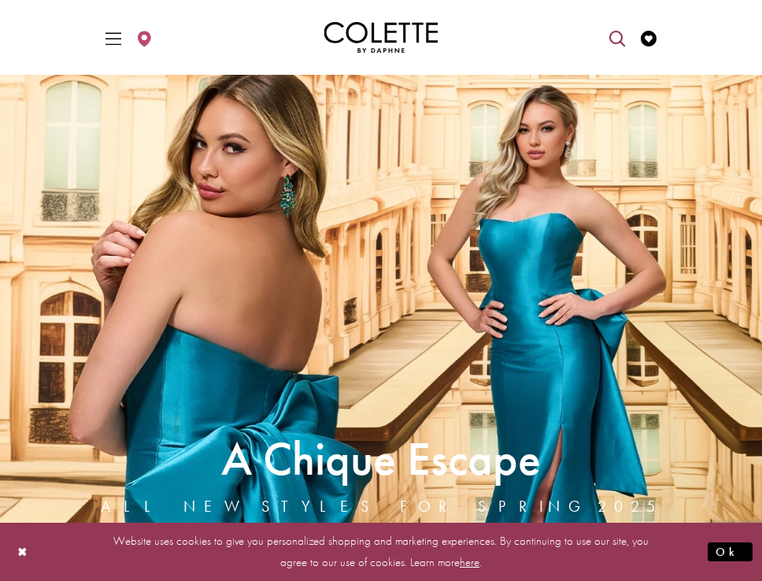
click at [614, 33] on icon "Open Search dialog" at bounding box center [617, 39] width 16 height 16
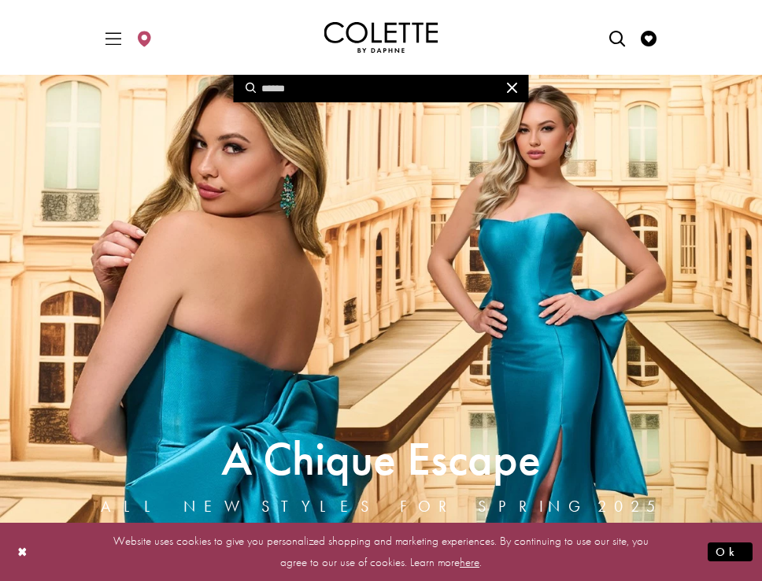
click at [294, 91] on input "Search" at bounding box center [381, 89] width 295 height 28
paste input "**********"
type input "**********"
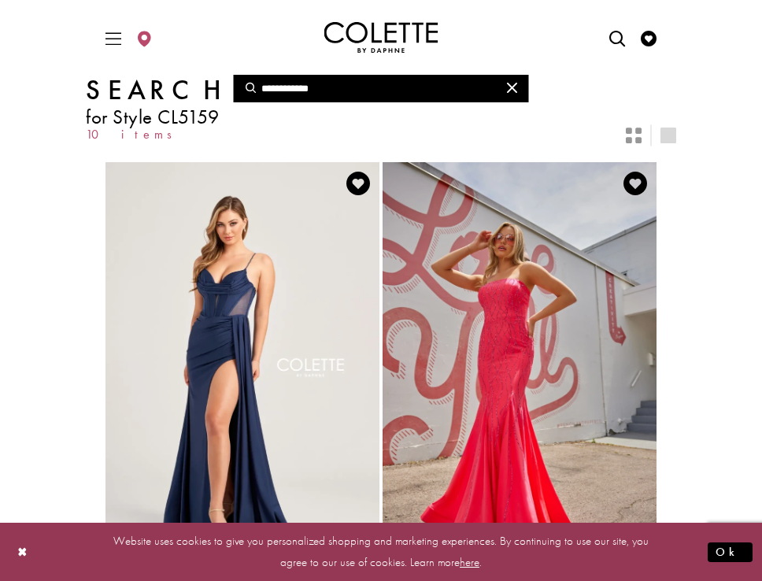
click at [221, 351] on img "Visit Colette by Daphne Style No. CL5159 Page" at bounding box center [242, 361] width 274 height 398
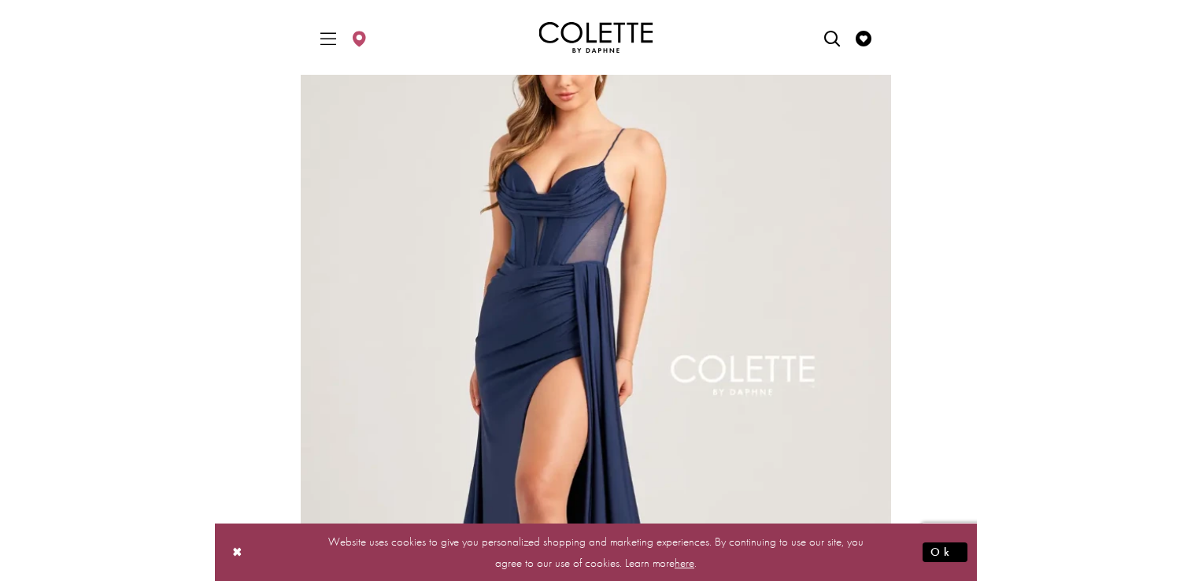
scroll to position [157, 0]
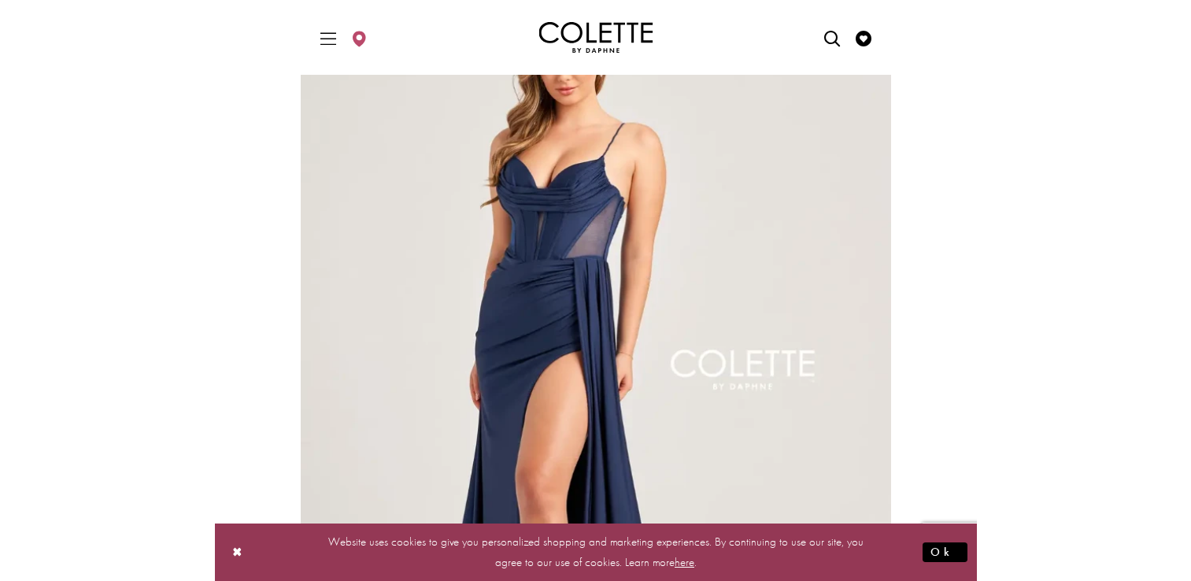
scroll to position [87, 0]
